Goal: Transaction & Acquisition: Purchase product/service

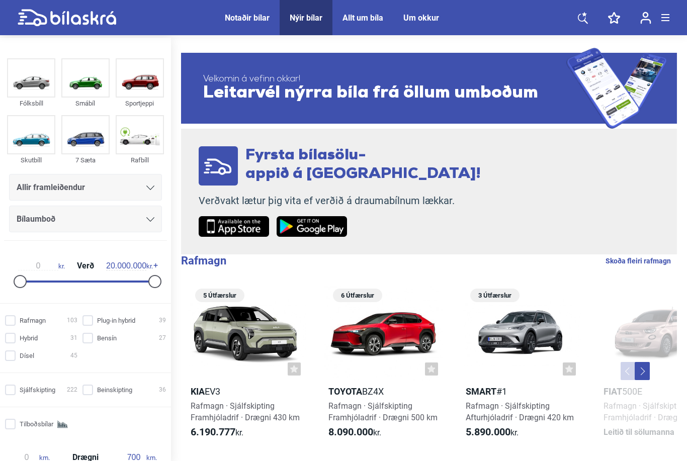
click at [587, 13] on icon at bounding box center [583, 18] width 10 height 13
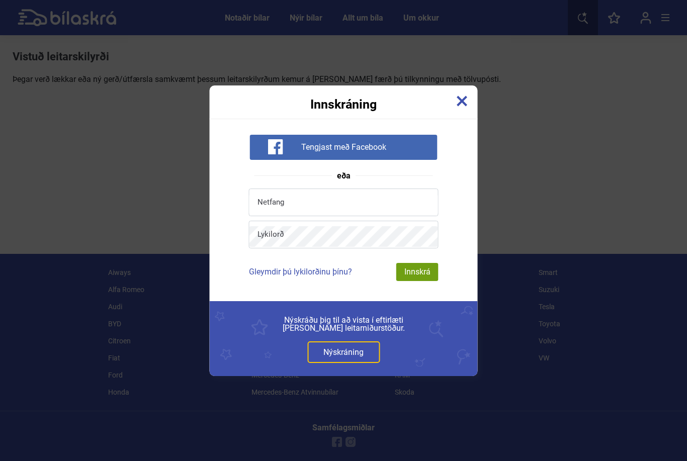
click at [462, 105] on img at bounding box center [462, 101] width 11 height 11
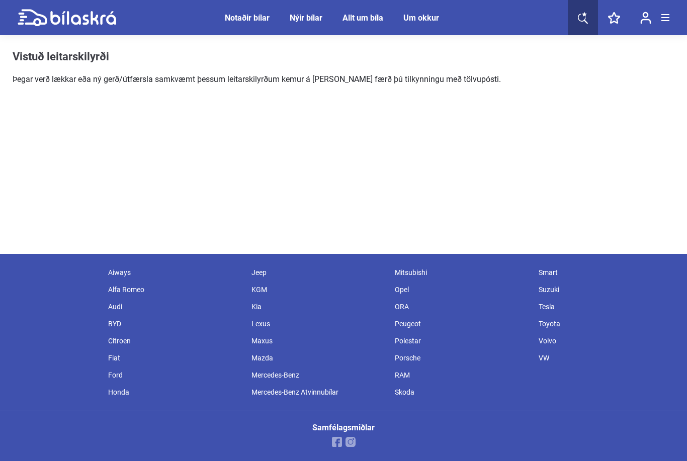
click at [300, 22] on div "Nýir bílar" at bounding box center [306, 18] width 33 height 10
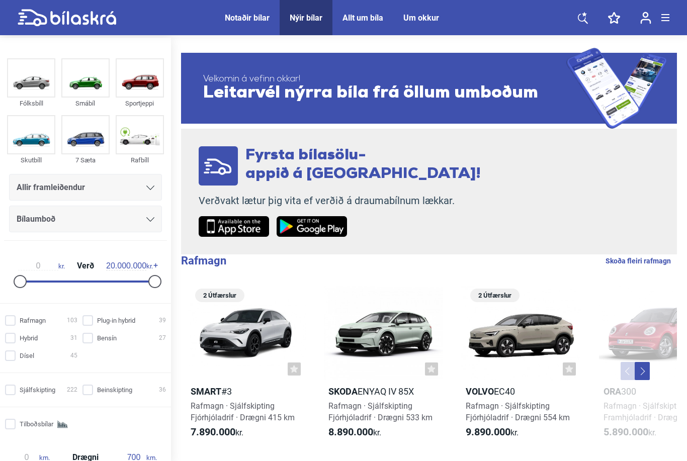
click at [33, 217] on span "Bílaumboð" at bounding box center [36, 219] width 39 height 14
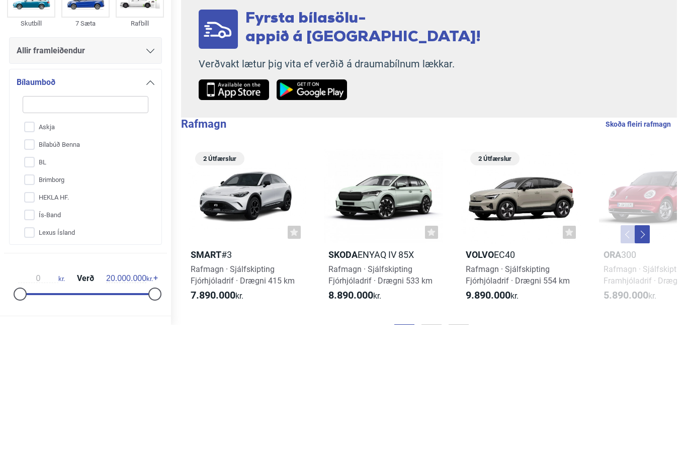
click at [27, 291] on input "BL" at bounding box center [79, 300] width 127 height 18
checkbox input "true"
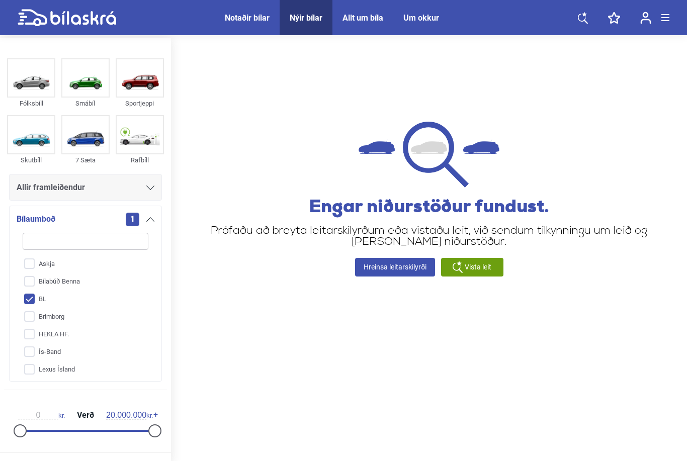
click at [30, 262] on input "Askja" at bounding box center [79, 264] width 127 height 18
checkbox input "true"
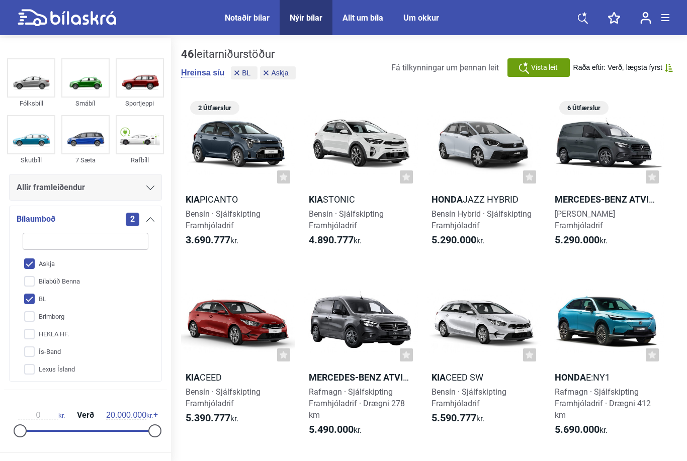
click at [29, 303] on input "BL" at bounding box center [79, 300] width 127 height 18
checkbox input "false"
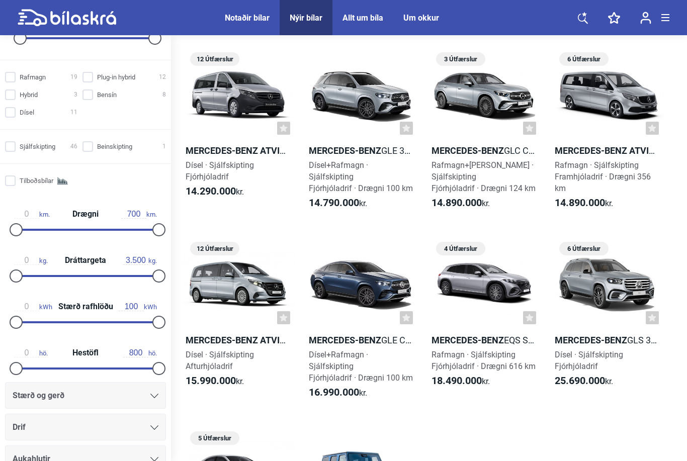
click at [354, 101] on div at bounding box center [361, 94] width 114 height 91
